Goal: Contribute content: Add original content to the website for others to see

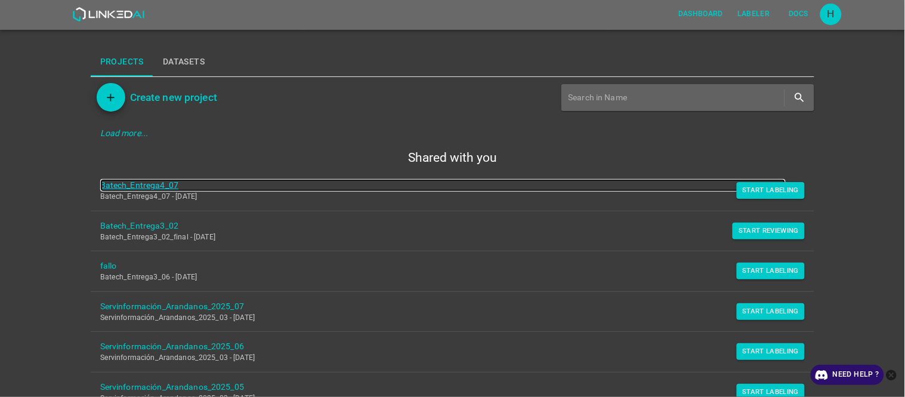
click at [147, 183] on link "Batech_Entrega4_07" at bounding box center [443, 185] width 686 height 13
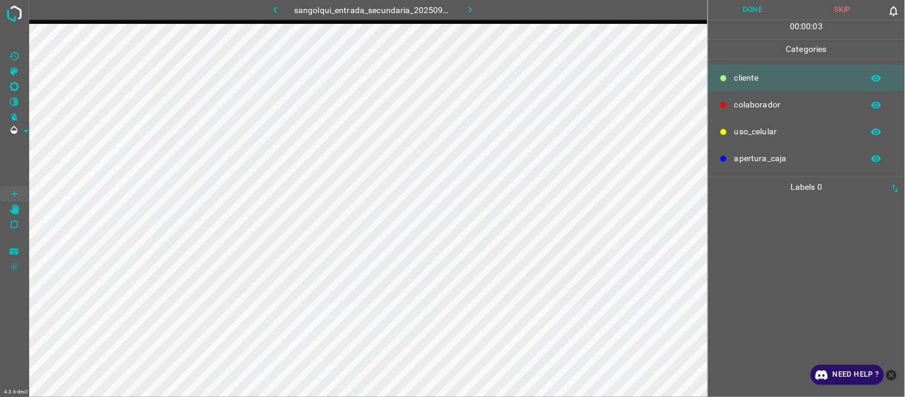
click at [782, 255] on div at bounding box center [807, 297] width 190 height 200
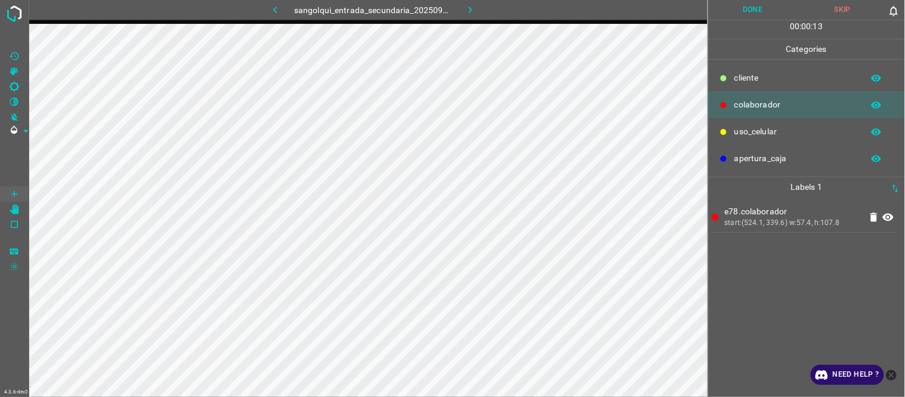
click at [746, 8] on button "Done" at bounding box center [753, 10] width 90 height 20
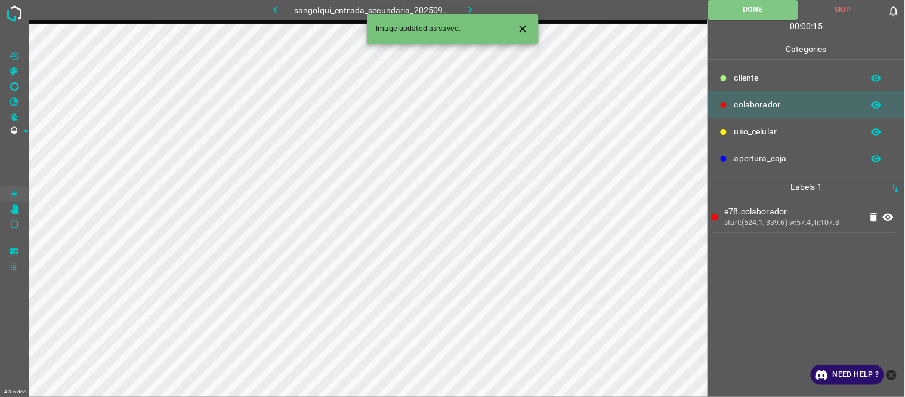
click at [472, 14] on div "Image updated as saved." at bounding box center [453, 28] width 172 height 29
click at [467, 10] on icon "button" at bounding box center [470, 10] width 13 height 13
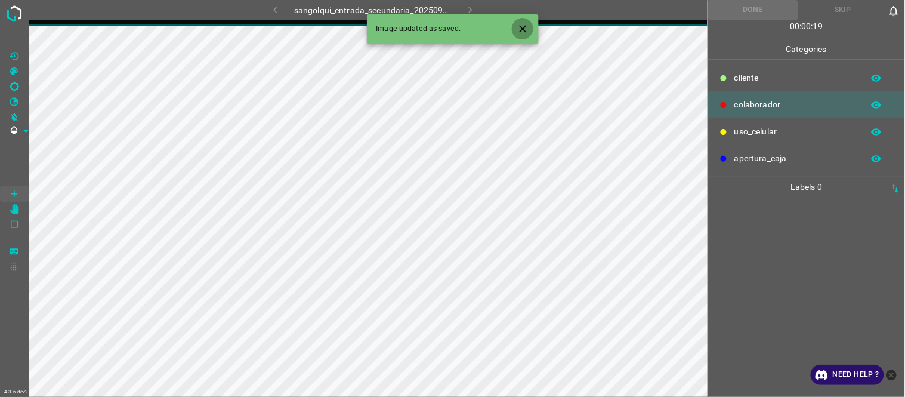
click at [526, 24] on icon "Close" at bounding box center [523, 29] width 13 height 13
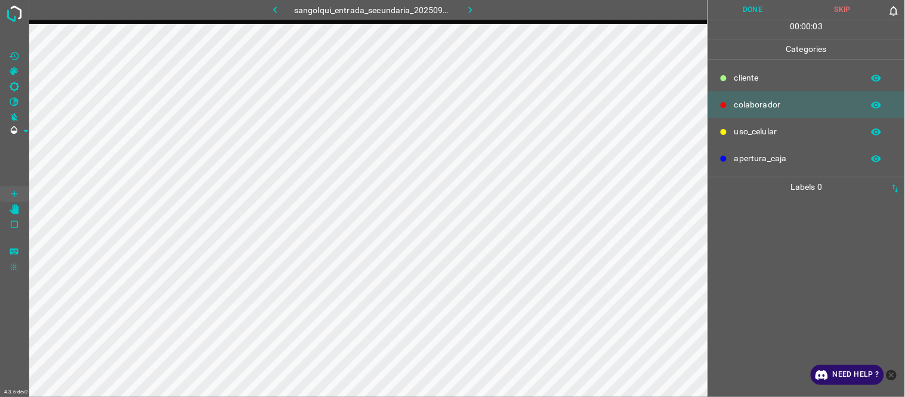
click at [779, 257] on div at bounding box center [807, 297] width 190 height 200
click at [743, 6] on button "Done" at bounding box center [753, 10] width 90 height 20
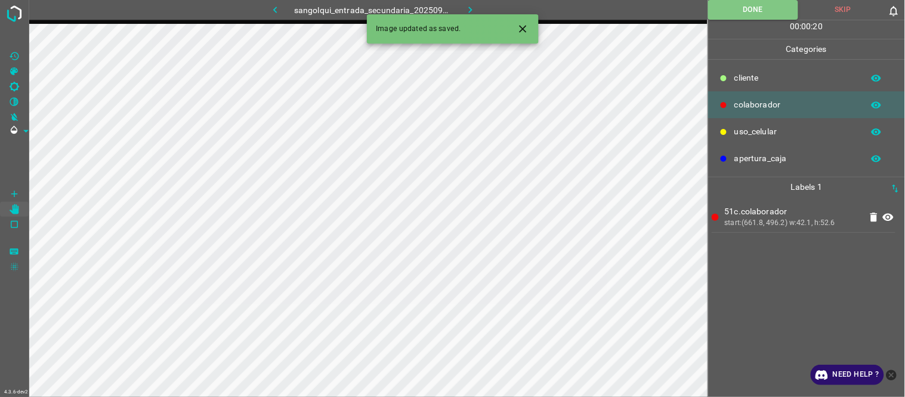
click at [464, 6] on icon "button" at bounding box center [470, 10] width 13 height 13
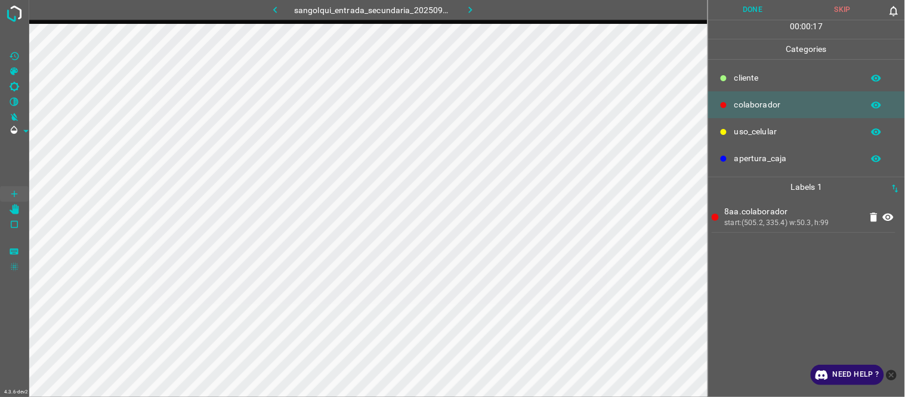
click at [751, 16] on button "Done" at bounding box center [753, 10] width 90 height 20
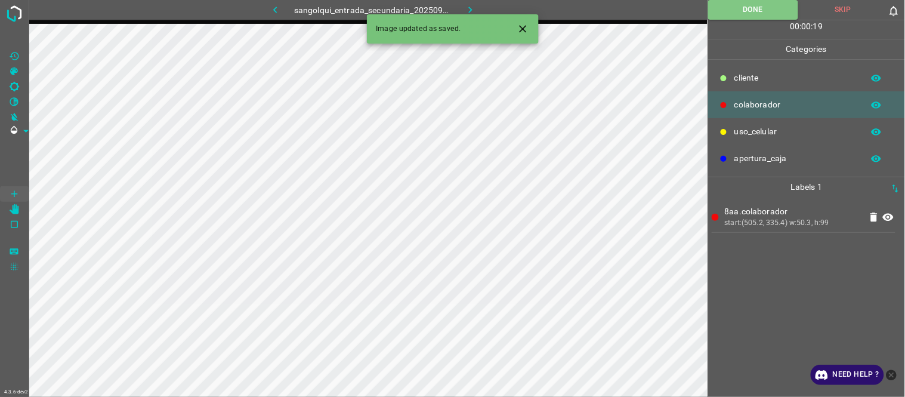
click at [464, 8] on icon "button" at bounding box center [470, 10] width 13 height 13
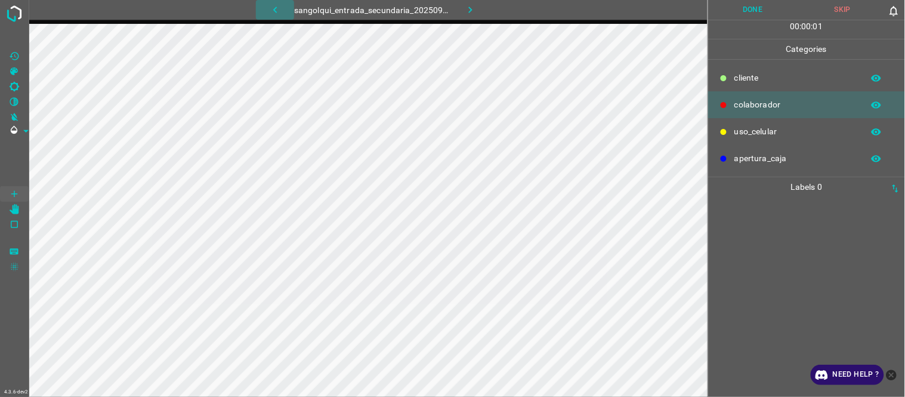
click at [273, 8] on icon "button" at bounding box center [275, 10] width 13 height 13
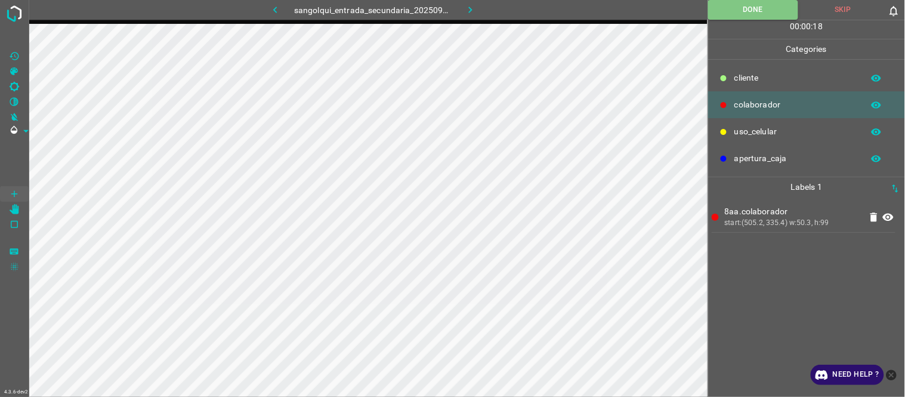
click at [470, 10] on icon "button" at bounding box center [470, 10] width 13 height 13
click at [739, 252] on div at bounding box center [807, 297] width 190 height 200
click at [744, 6] on button "Done" at bounding box center [753, 10] width 90 height 20
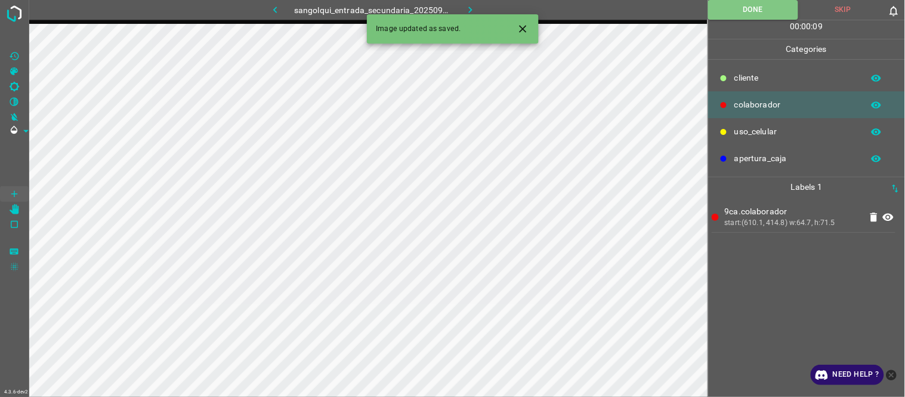
click at [467, 2] on button "button" at bounding box center [471, 10] width 38 height 20
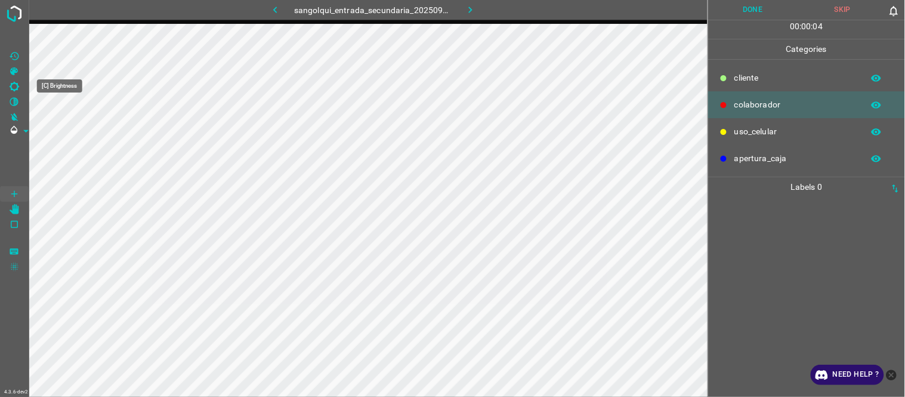
click at [10, 87] on icon "[C] Brightness" at bounding box center [15, 87] width 10 height 10
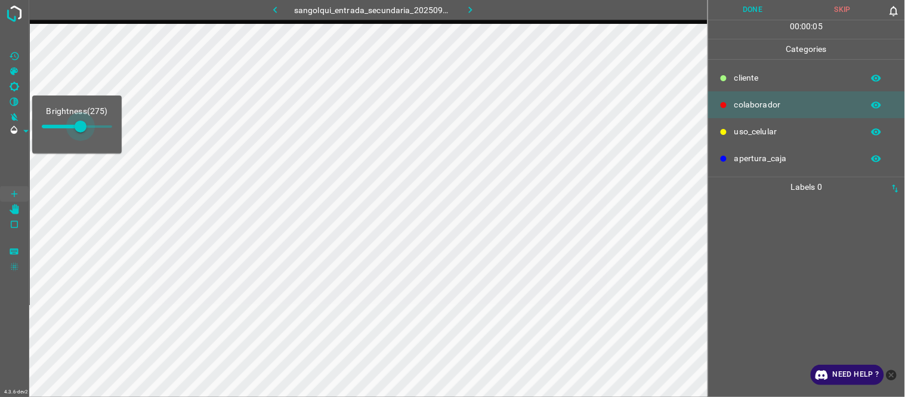
type input "297"
drag, startPoint x: 61, startPoint y: 124, endPoint x: 84, endPoint y: 127, distance: 22.9
click at [84, 127] on span at bounding box center [84, 127] width 12 height 12
click at [13, 51] on icon "[Z] Restore Values" at bounding box center [14, 56] width 11 height 11
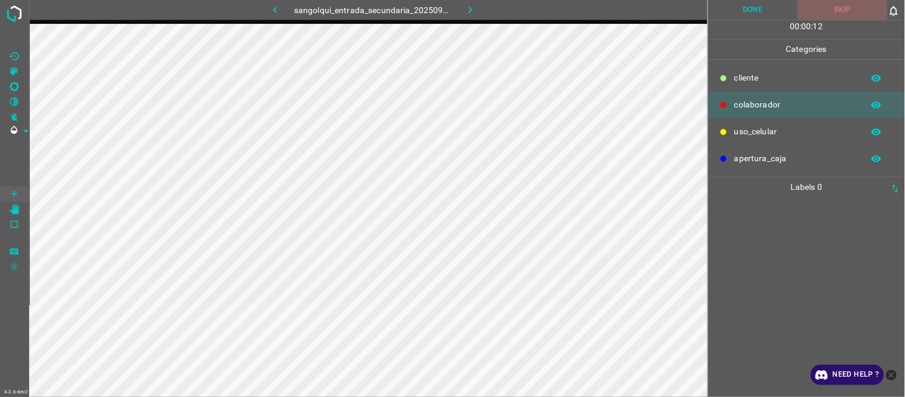
click at [840, 4] on button "Skip" at bounding box center [843, 10] width 90 height 20
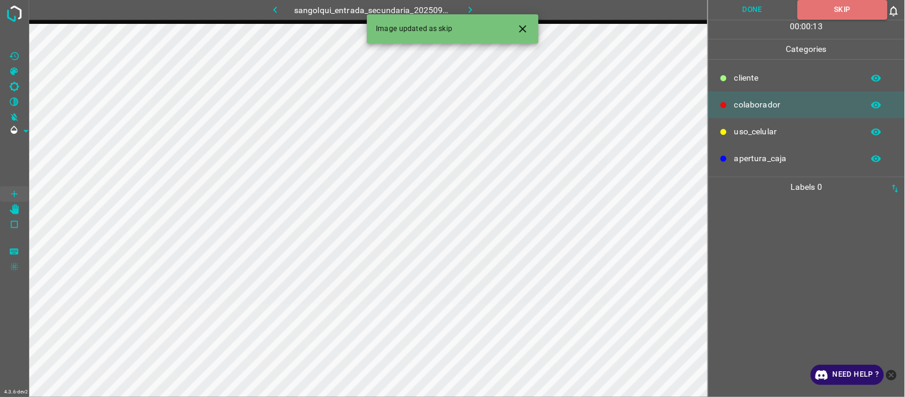
click at [468, 7] on icon "button" at bounding box center [470, 10] width 13 height 13
click at [19, 85] on icon "[C] Brightness" at bounding box center [14, 86] width 11 height 11
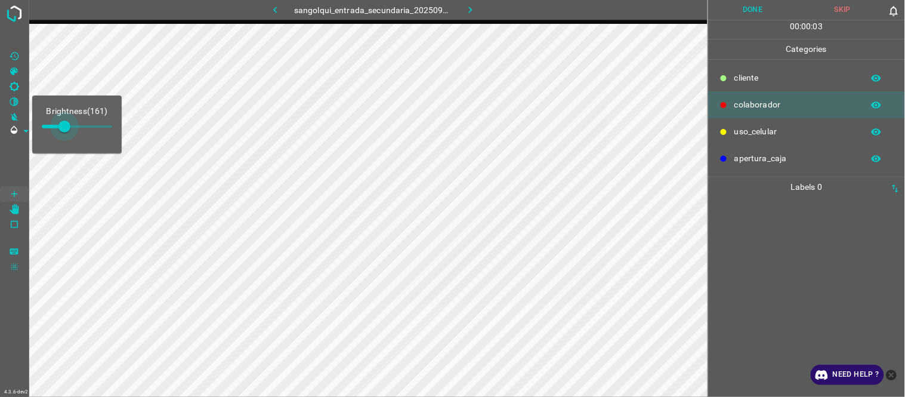
type input "246"
drag, startPoint x: 70, startPoint y: 127, endPoint x: 76, endPoint y: 129, distance: 7.0
click at [76, 129] on span at bounding box center [76, 127] width 12 height 12
click at [843, 10] on button "Skip" at bounding box center [843, 10] width 90 height 20
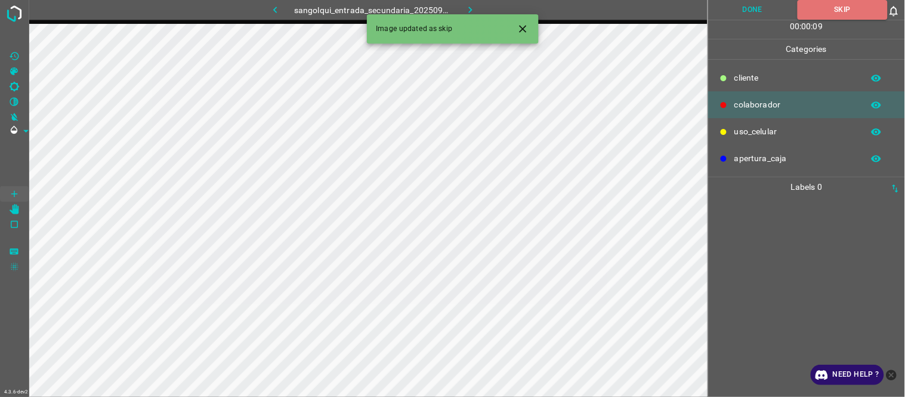
click at [526, 27] on icon "Close" at bounding box center [523, 29] width 13 height 13
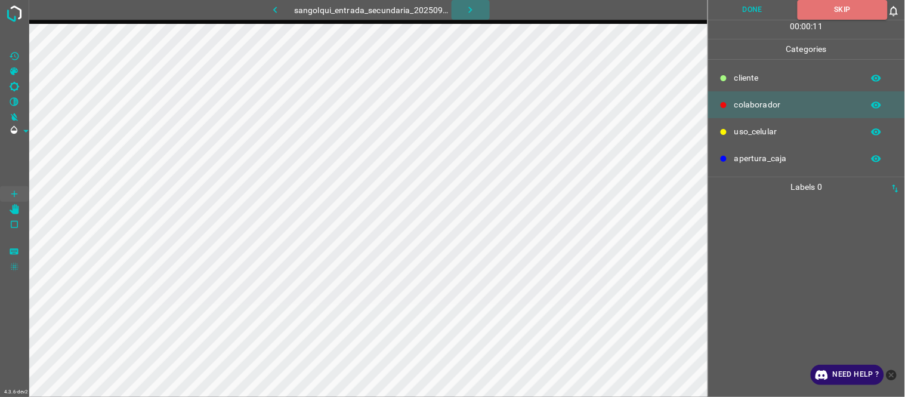
click at [472, 10] on icon "button" at bounding box center [471, 10] width 4 height 7
click at [18, 85] on icon "[C] Brightness" at bounding box center [15, 87] width 10 height 10
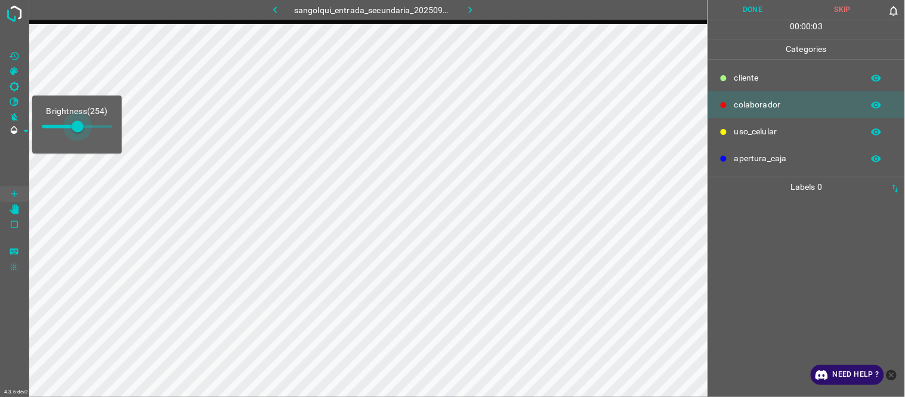
type input "280"
drag, startPoint x: 60, startPoint y: 125, endPoint x: 81, endPoint y: 129, distance: 21.2
click at [81, 129] on span at bounding box center [81, 127] width 12 height 12
click at [846, 8] on button "Skip" at bounding box center [843, 10] width 90 height 20
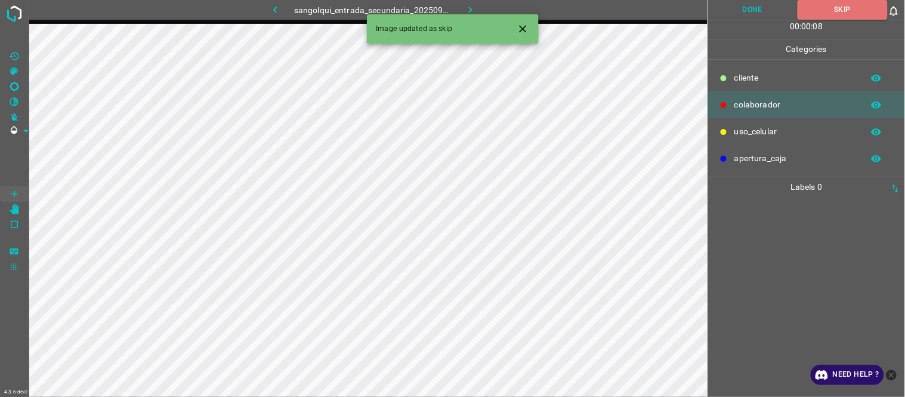
click at [464, 7] on icon "button" at bounding box center [470, 10] width 13 height 13
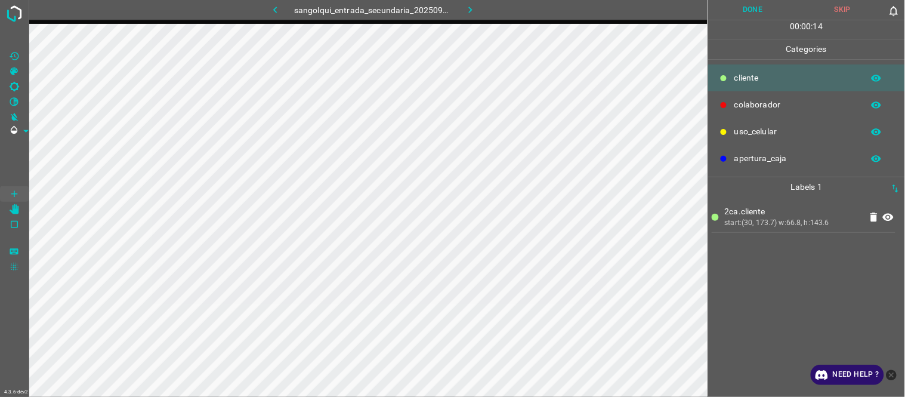
click at [799, 289] on div "2ca.cliente start:(30, 173.7) w:66.8, h:143.6" at bounding box center [807, 297] width 190 height 200
click at [760, 13] on button "Done" at bounding box center [753, 10] width 90 height 20
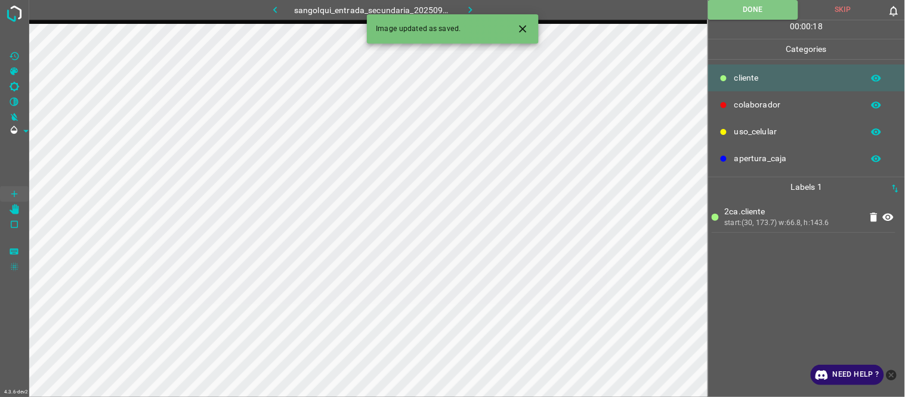
click at [474, 4] on icon "button" at bounding box center [470, 10] width 13 height 13
click at [788, 239] on div at bounding box center [807, 297] width 190 height 200
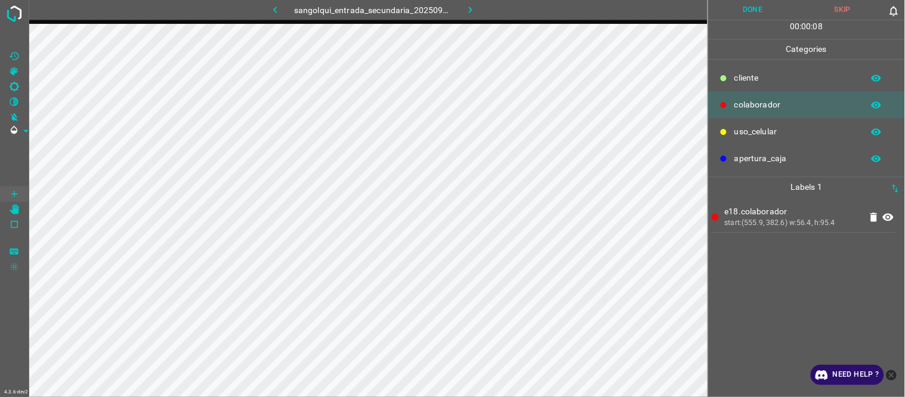
click at [765, 8] on button "Done" at bounding box center [753, 10] width 90 height 20
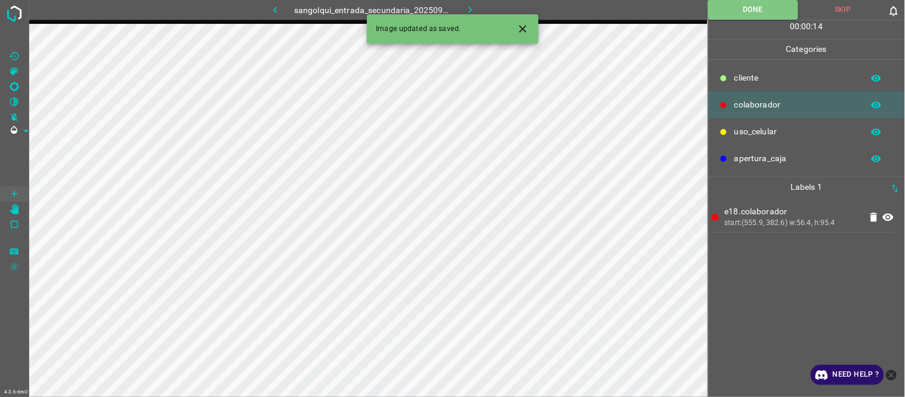
click at [772, 243] on div "e18.colaborador start:(555.9, 382.6) w:56.4, h:95.4" at bounding box center [807, 297] width 190 height 200
click at [470, 4] on icon "button" at bounding box center [470, 10] width 13 height 13
click at [765, 275] on div at bounding box center [807, 297] width 190 height 200
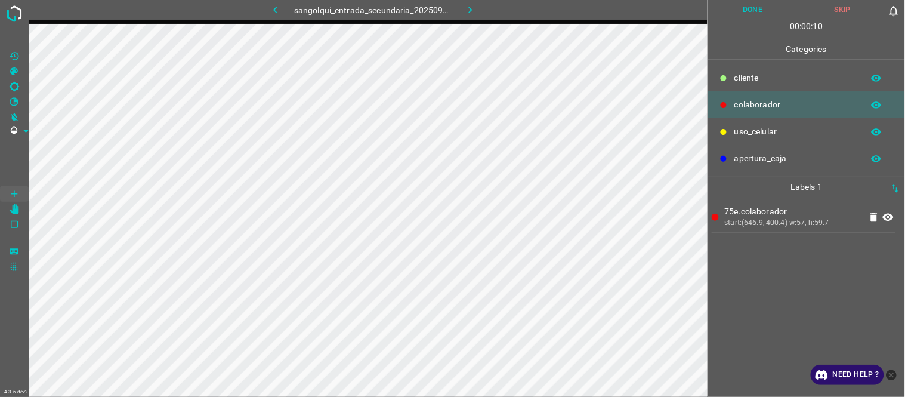
click at [744, 279] on div "75e.colaborador start:(646.9, 400.4) w:57, h:59.7" at bounding box center [807, 297] width 190 height 200
click at [753, 8] on button "Done" at bounding box center [753, 10] width 90 height 20
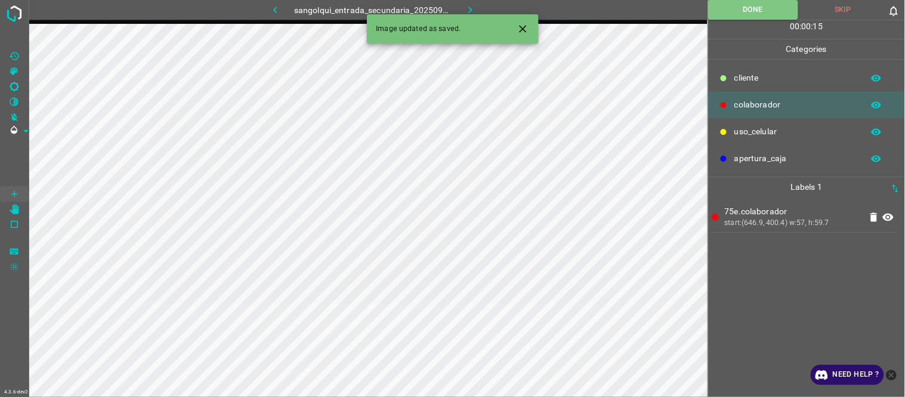
click at [467, 7] on icon "button" at bounding box center [470, 10] width 13 height 13
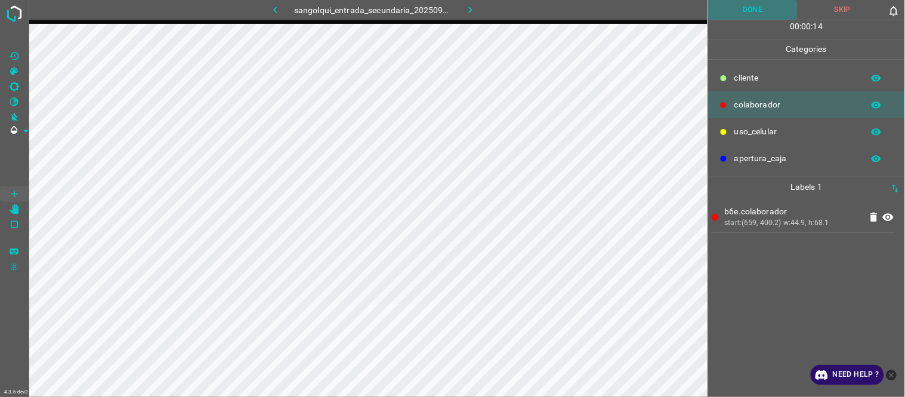
click at [762, 11] on button "Done" at bounding box center [753, 10] width 90 height 20
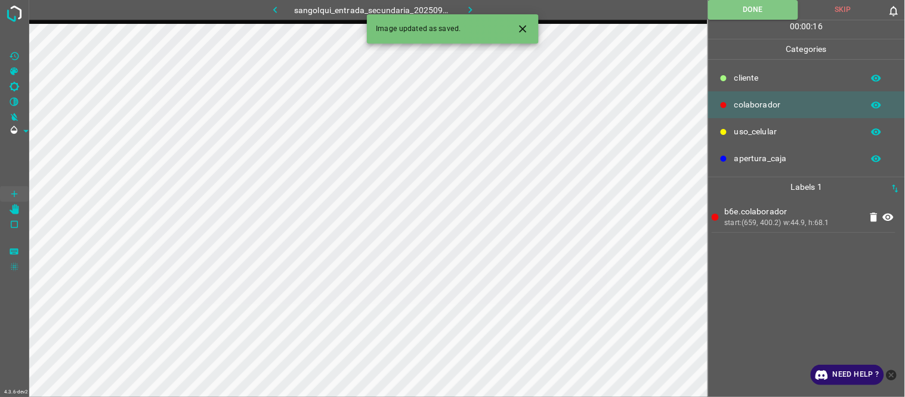
click at [479, 4] on button "button" at bounding box center [471, 10] width 38 height 20
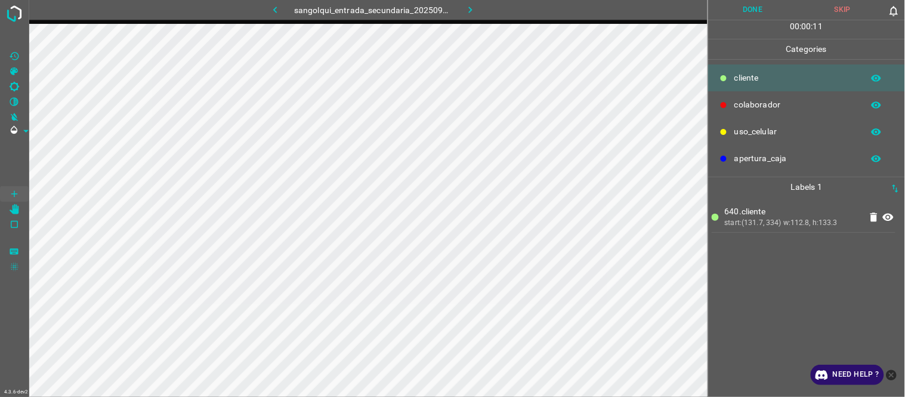
click at [762, 13] on button "Done" at bounding box center [753, 10] width 90 height 20
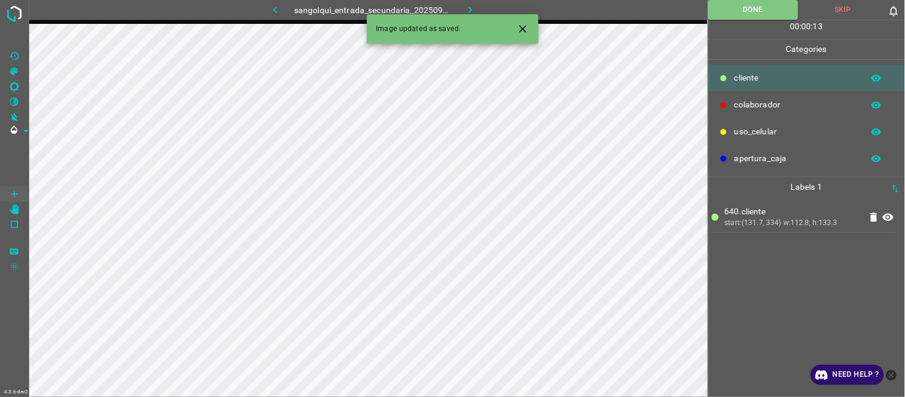
click at [474, 4] on icon "button" at bounding box center [470, 10] width 13 height 13
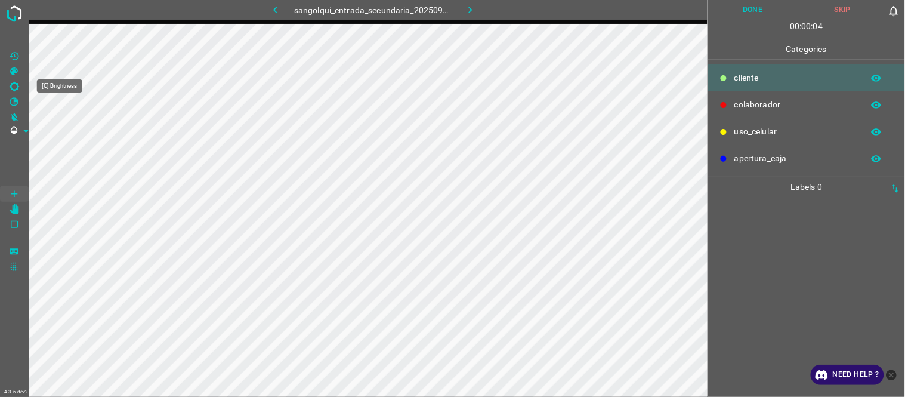
click at [16, 87] on icon "[C] Brightness" at bounding box center [14, 86] width 11 height 11
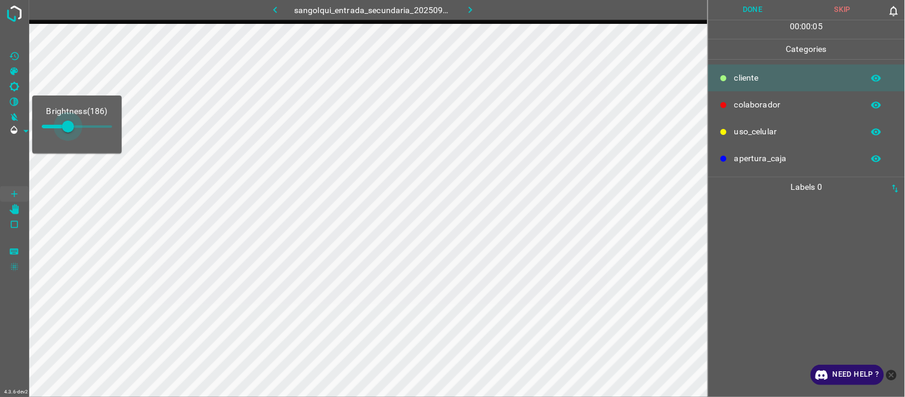
type input "195"
drag, startPoint x: 57, startPoint y: 129, endPoint x: 69, endPoint y: 129, distance: 11.9
click at [69, 129] on span at bounding box center [69, 127] width 12 height 12
click at [15, 52] on icon "[Z] Restore Values" at bounding box center [14, 56] width 9 height 8
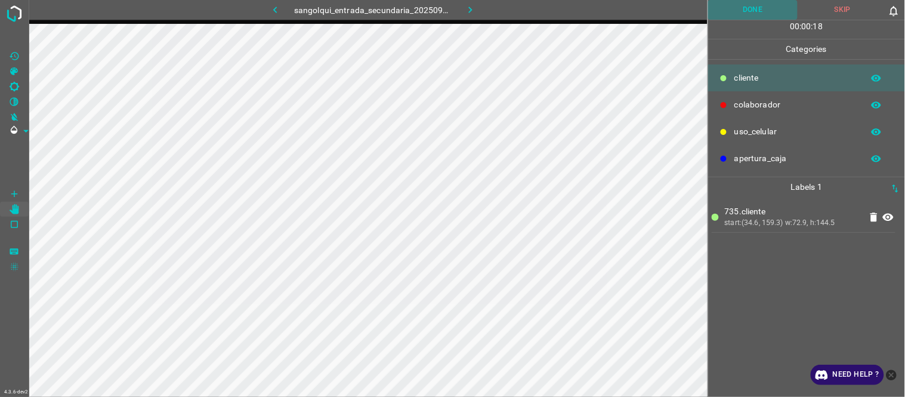
click at [759, 3] on button "Done" at bounding box center [753, 10] width 90 height 20
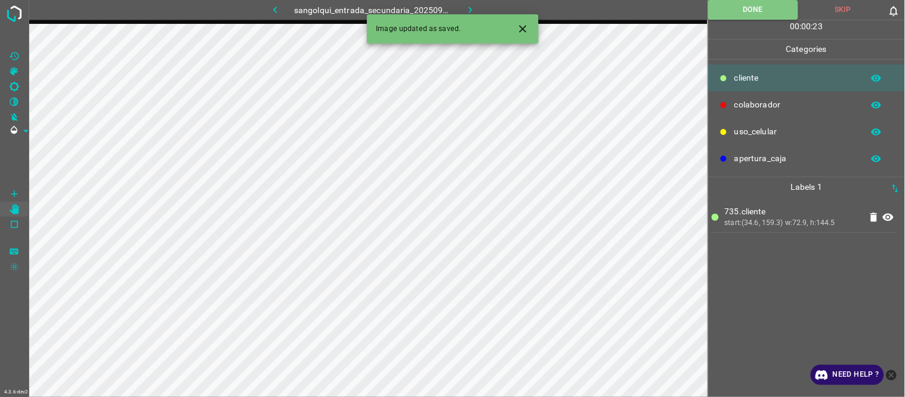
click at [473, 8] on icon "button" at bounding box center [470, 10] width 13 height 13
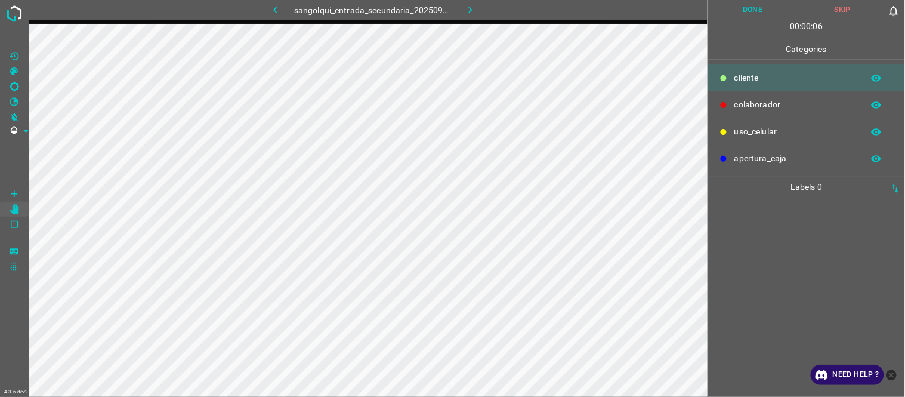
click at [749, 10] on button "Done" at bounding box center [753, 10] width 90 height 20
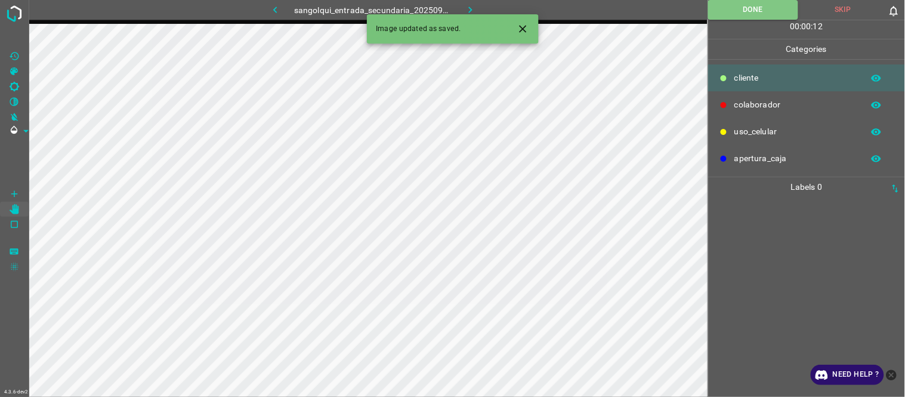
click at [834, 4] on button "Skip" at bounding box center [844, 10] width 90 height 20
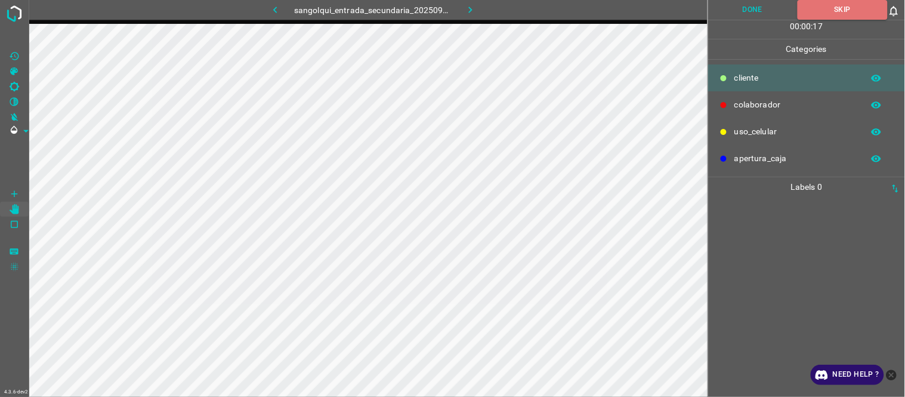
click at [467, 8] on icon "button" at bounding box center [470, 10] width 13 height 13
click at [843, 9] on button "Skip" at bounding box center [843, 10] width 90 height 20
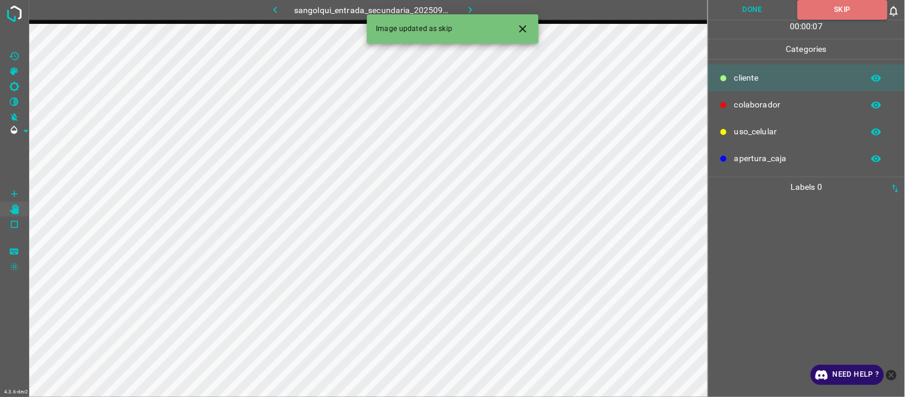
click at [474, 8] on icon "button" at bounding box center [470, 10] width 13 height 13
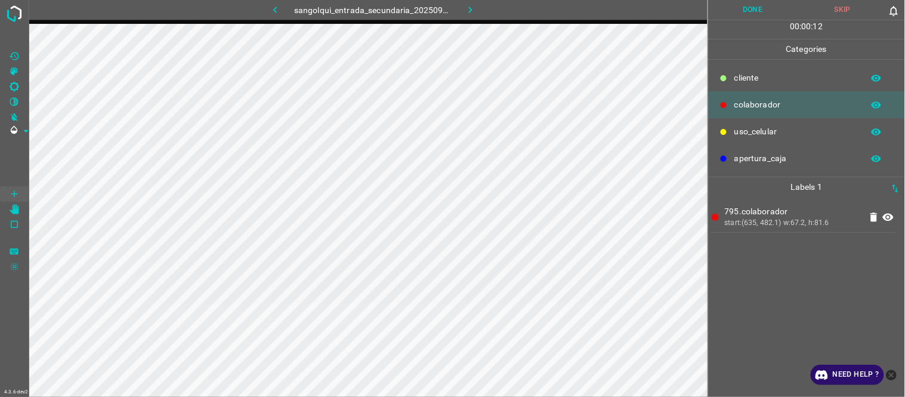
click at [768, 13] on button "Done" at bounding box center [753, 10] width 90 height 20
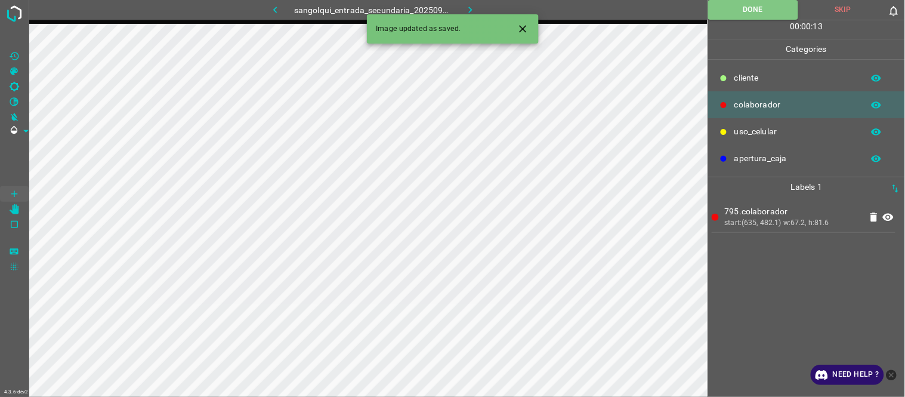
click at [472, 5] on icon "button" at bounding box center [470, 10] width 13 height 13
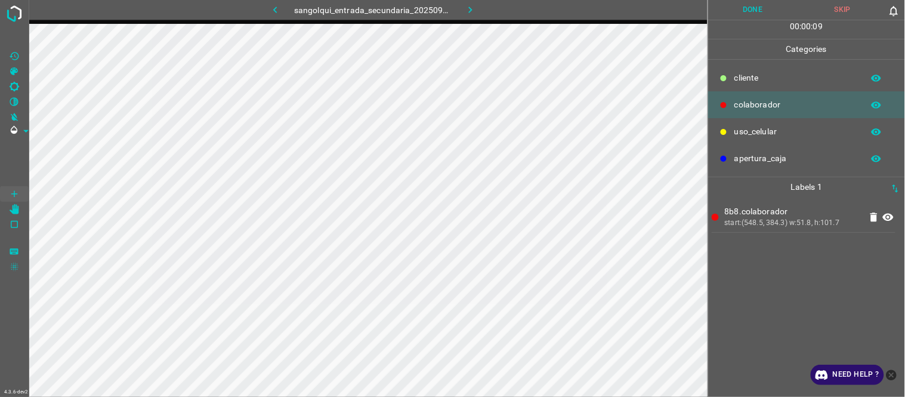
click at [732, 3] on button "Done" at bounding box center [753, 10] width 90 height 20
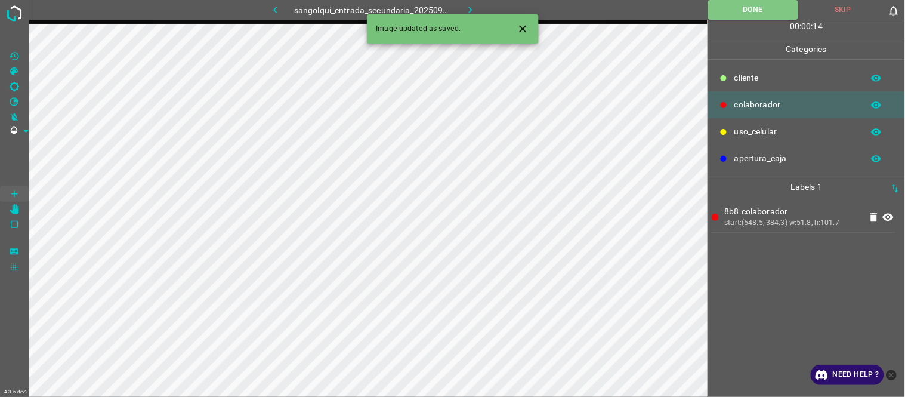
click at [470, 11] on icon "button" at bounding box center [471, 10] width 4 height 7
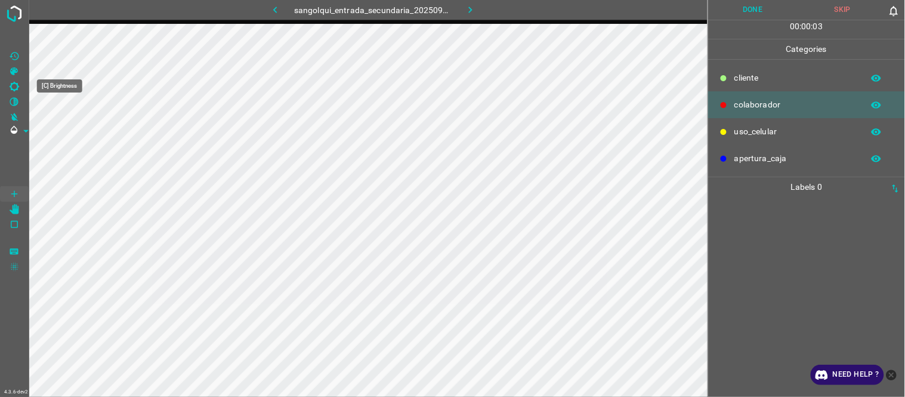
click at [13, 88] on icon "[C] Brightness" at bounding box center [14, 86] width 11 height 11
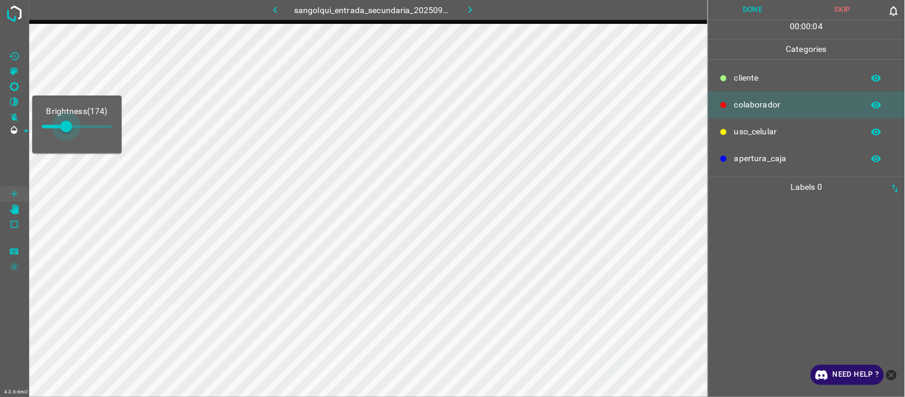
type input "191"
drag, startPoint x: 60, startPoint y: 130, endPoint x: 69, endPoint y: 130, distance: 9.0
click at [69, 130] on span at bounding box center [69, 127] width 12 height 12
drag, startPoint x: 14, startPoint y: 57, endPoint x: 14, endPoint y: 67, distance: 9.5
click at [16, 58] on icon "[Z] Restore Values" at bounding box center [14, 56] width 11 height 11
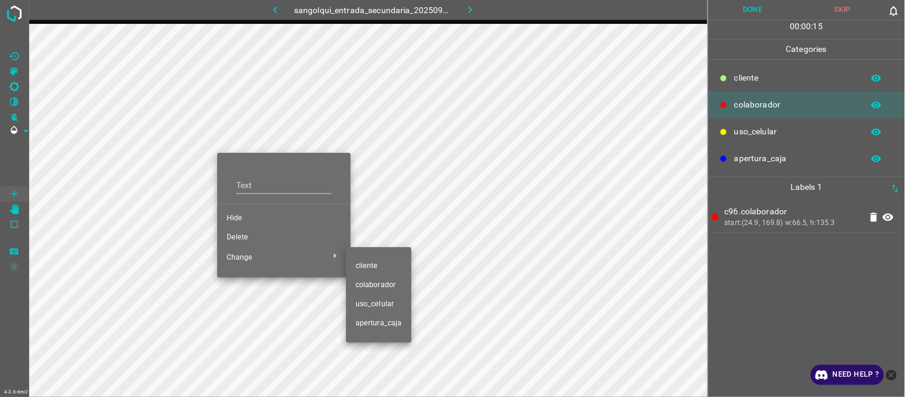
click at [371, 264] on span "cliente" at bounding box center [379, 266] width 47 height 11
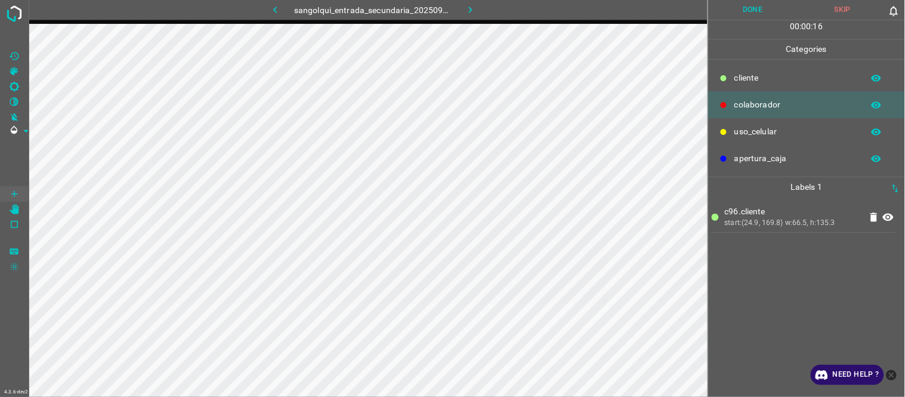
click at [868, 294] on div "c96.cliente start:(24.9, 169.8) w:66.5, h:135.3" at bounding box center [807, 297] width 190 height 200
click at [761, 11] on button "Done" at bounding box center [753, 10] width 90 height 20
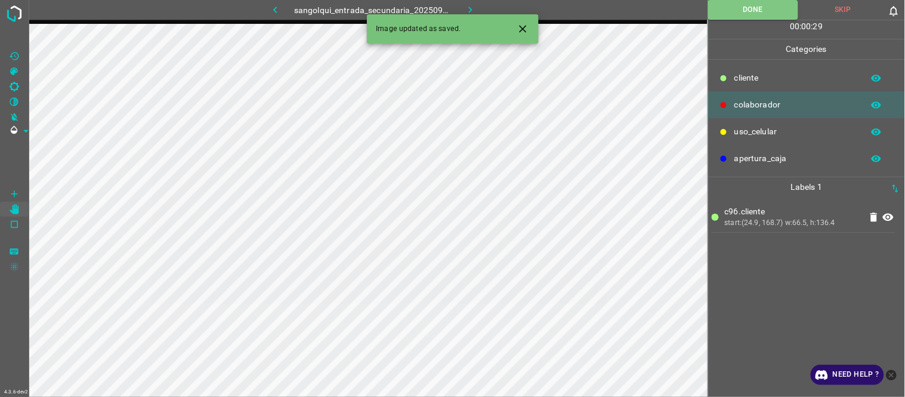
click at [466, 8] on icon "button" at bounding box center [470, 10] width 13 height 13
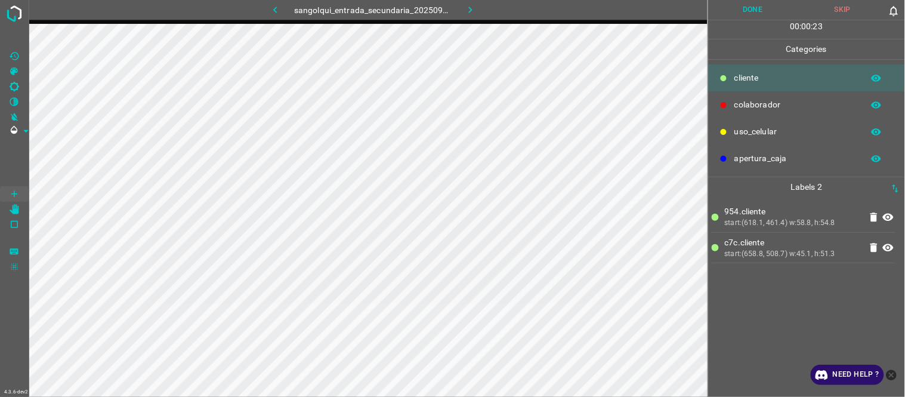
click at [753, 4] on button "Done" at bounding box center [753, 10] width 90 height 20
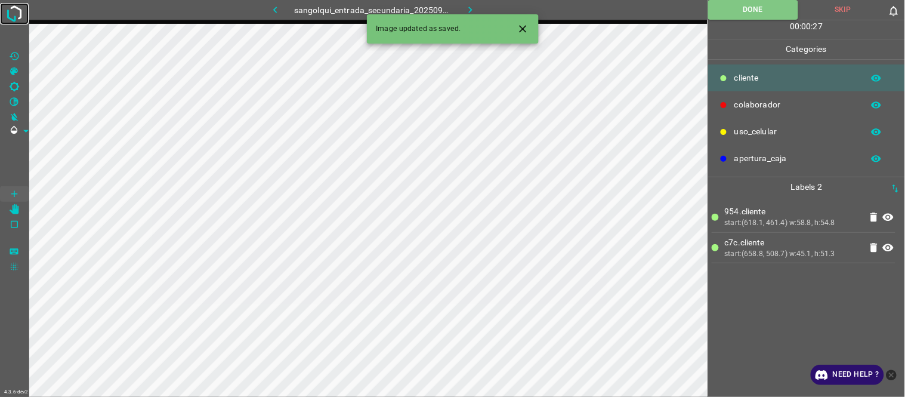
click at [19, 10] on img at bounding box center [14, 13] width 21 height 21
